Goal: Navigation & Orientation: Find specific page/section

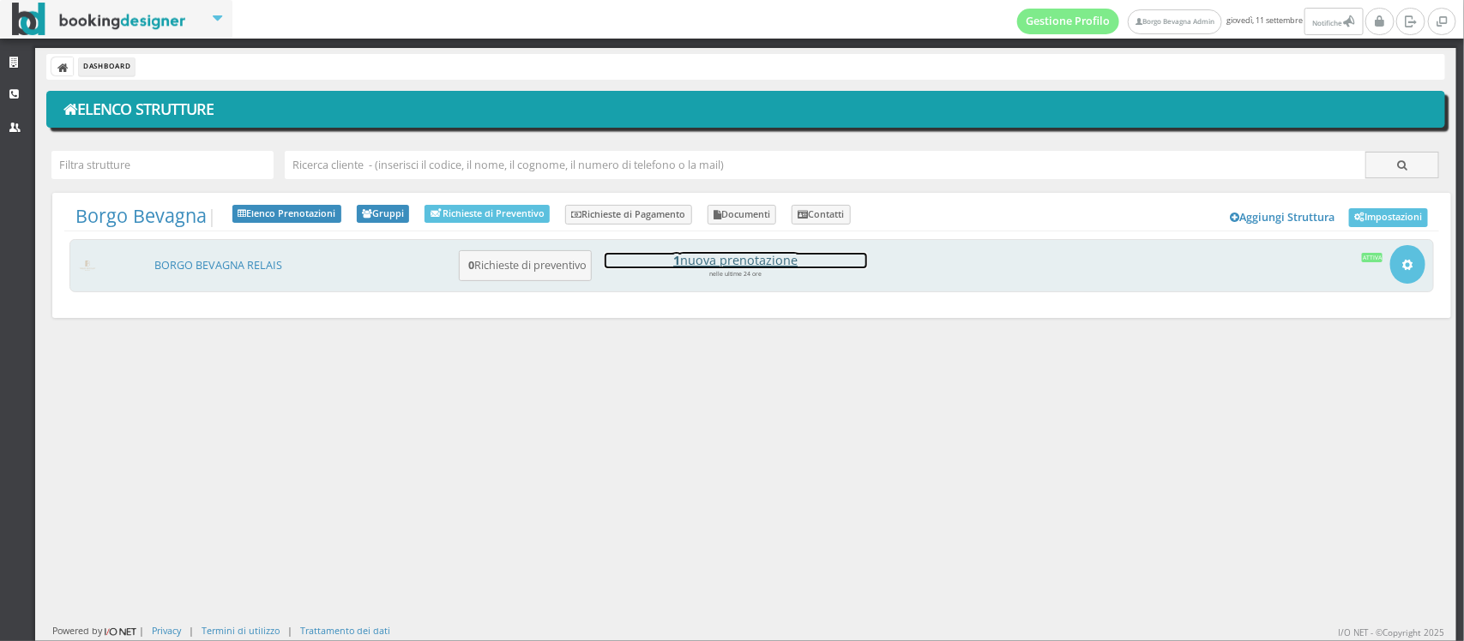
click at [752, 259] on h4 "1 nuova prenotazione" at bounding box center [736, 260] width 262 height 15
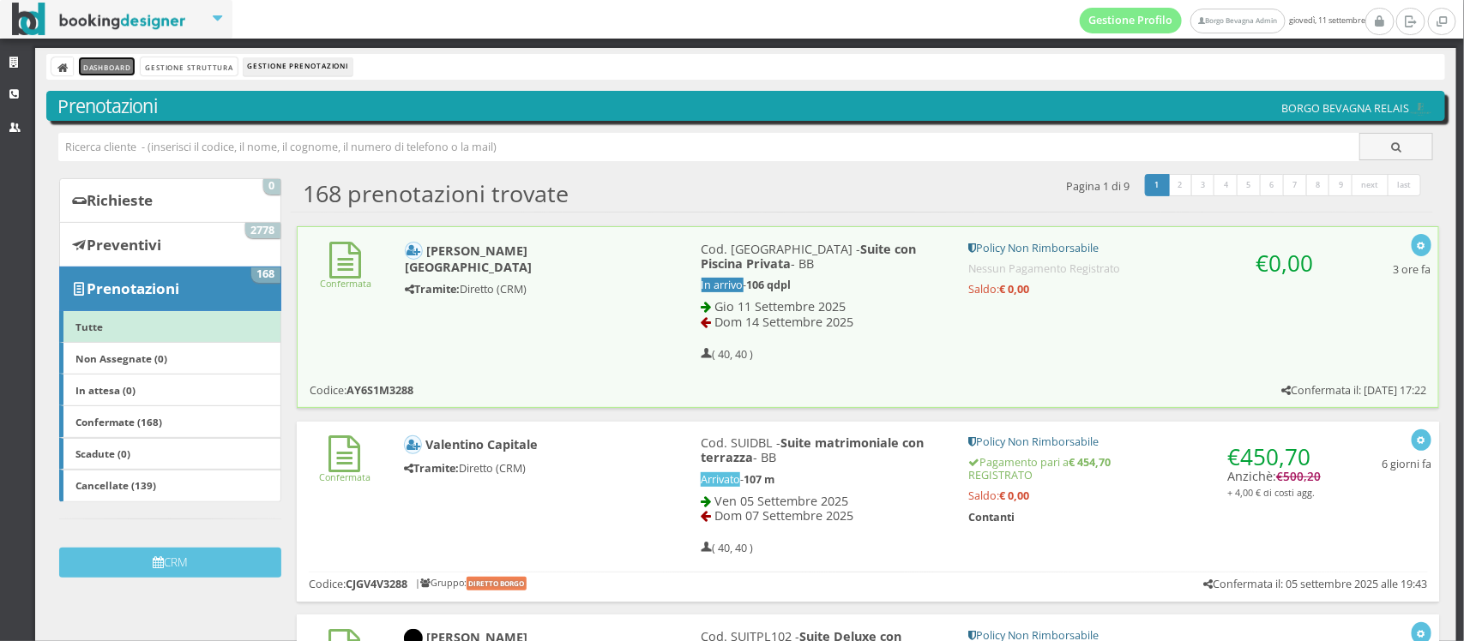
click at [107, 69] on link "Dashboard" at bounding box center [107, 66] width 56 height 18
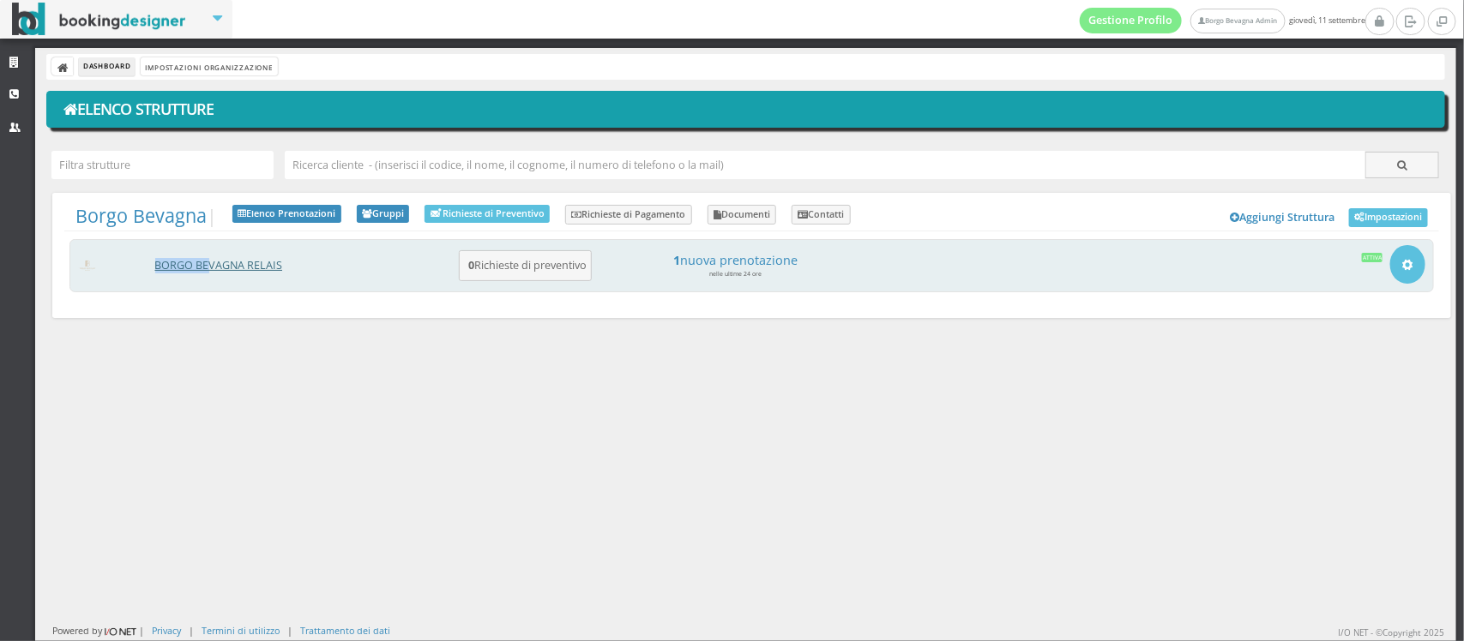
click at [206, 264] on div "BORGO BEVAGNA RELAIS 0 Richieste di preventivo 1 nuova prenotazione nelle ultim…" at bounding box center [751, 265] width 1364 height 53
click at [206, 264] on link "BORGO BEVAGNA RELAIS" at bounding box center [219, 265] width 128 height 15
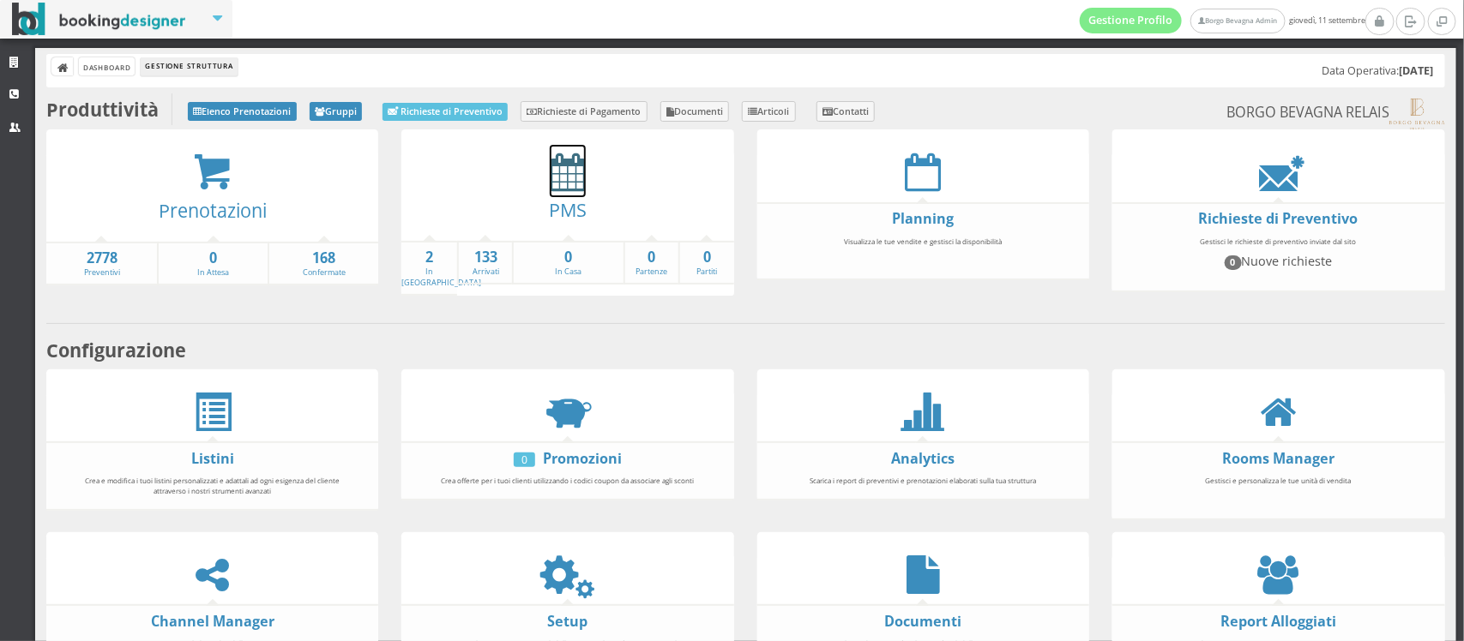
click at [554, 181] on icon at bounding box center [568, 172] width 36 height 39
